Goal: Information Seeking & Learning: Learn about a topic

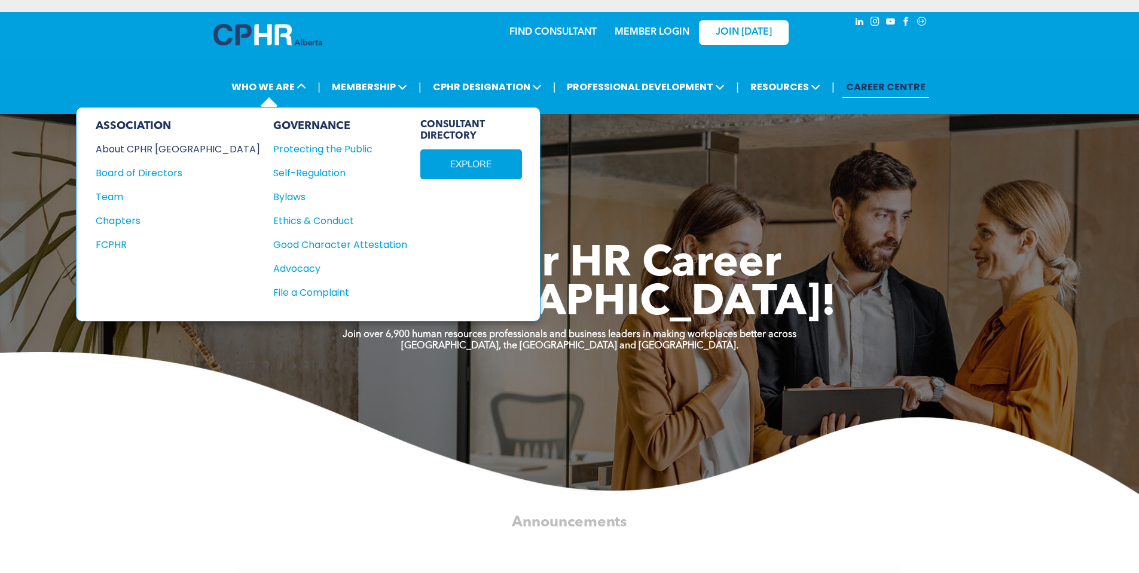
click at [151, 147] on div "About CPHR [GEOGRAPHIC_DATA]" at bounding box center [170, 149] width 148 height 15
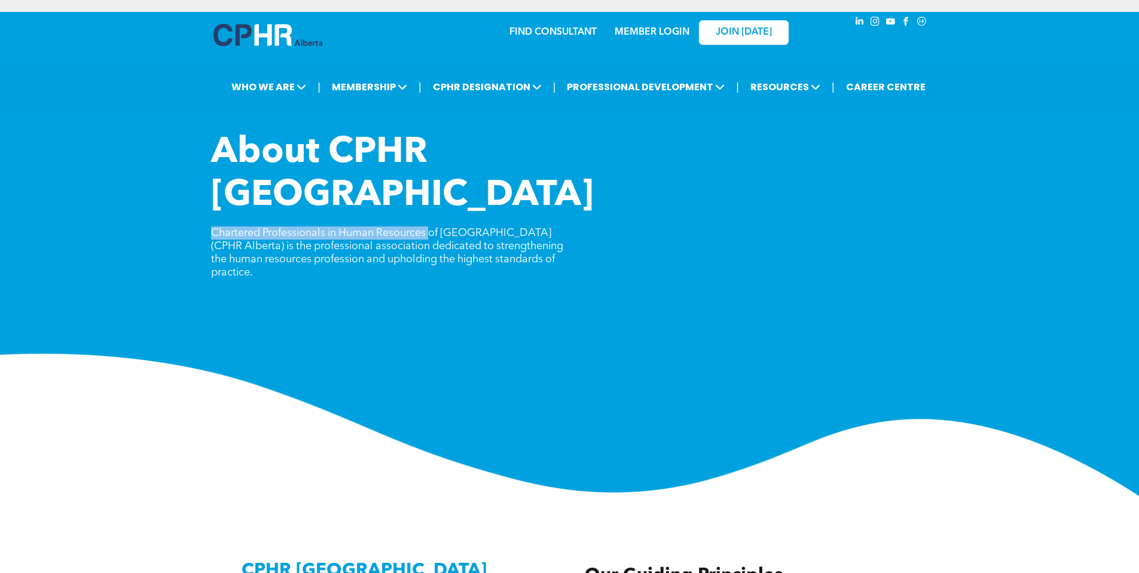
drag, startPoint x: 210, startPoint y: 189, endPoint x: 435, endPoint y: 189, distance: 224.8
click at [435, 189] on div "About CPHR [GEOGRAPHIC_DATA] Chartered Professionals in Human Resources of [GEO…" at bounding box center [569, 314] width 1139 height 365
copy span "Chartered Professionals in Human Resources"
